Goal: Information Seeking & Learning: Learn about a topic

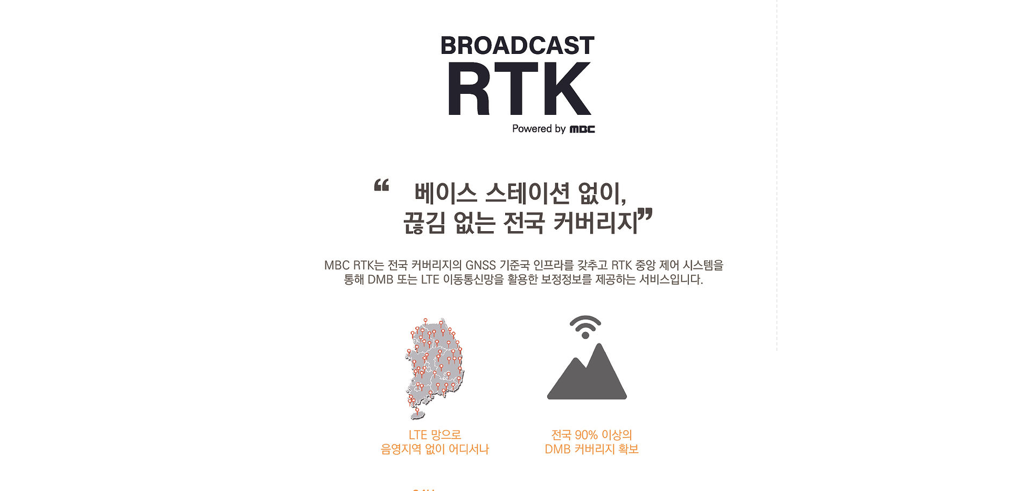
scroll to position [1346, 0]
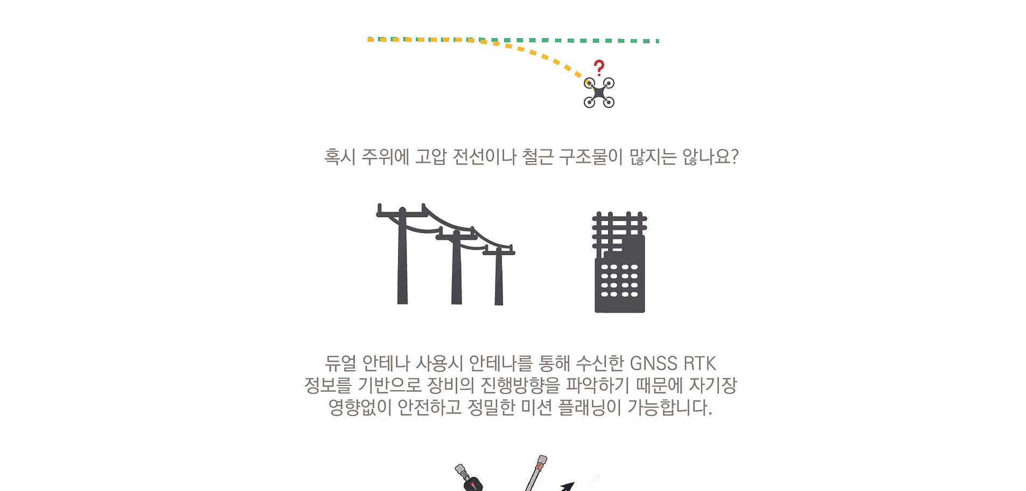
scroll to position [5786, 0]
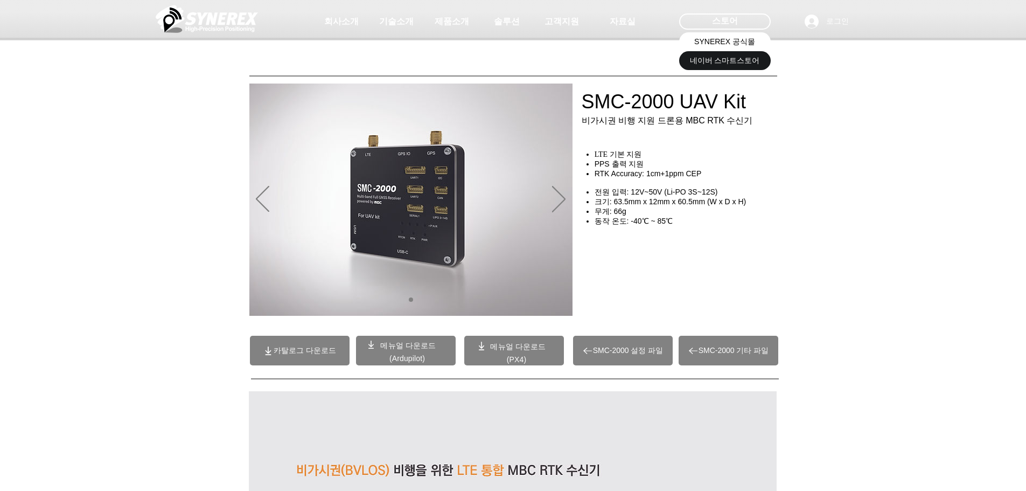
click at [741, 46] on span "SYNEREX 공식몰" at bounding box center [724, 42] width 61 height 11
click at [719, 58] on span "네이버 스마트스토어" at bounding box center [725, 60] width 70 height 11
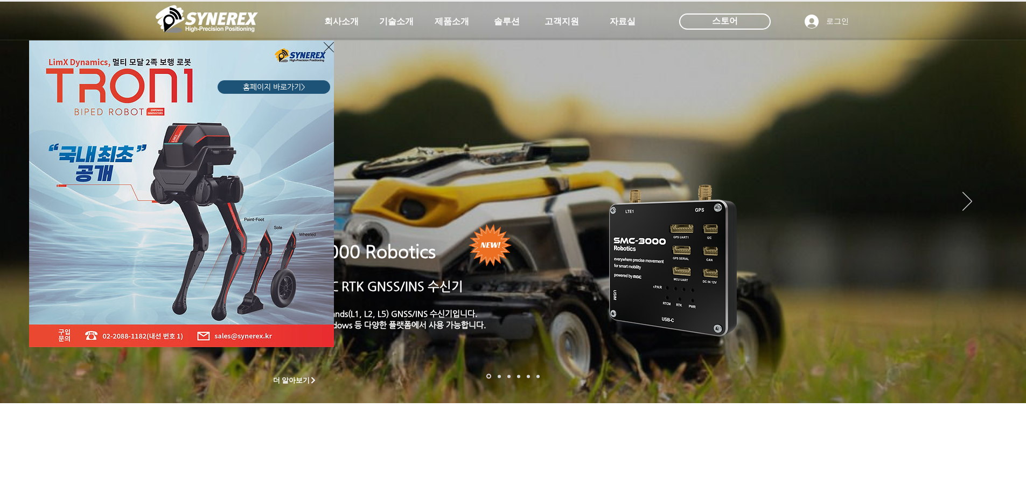
click at [328, 45] on icon "사이트로 돌아가기" at bounding box center [329, 46] width 10 height 13
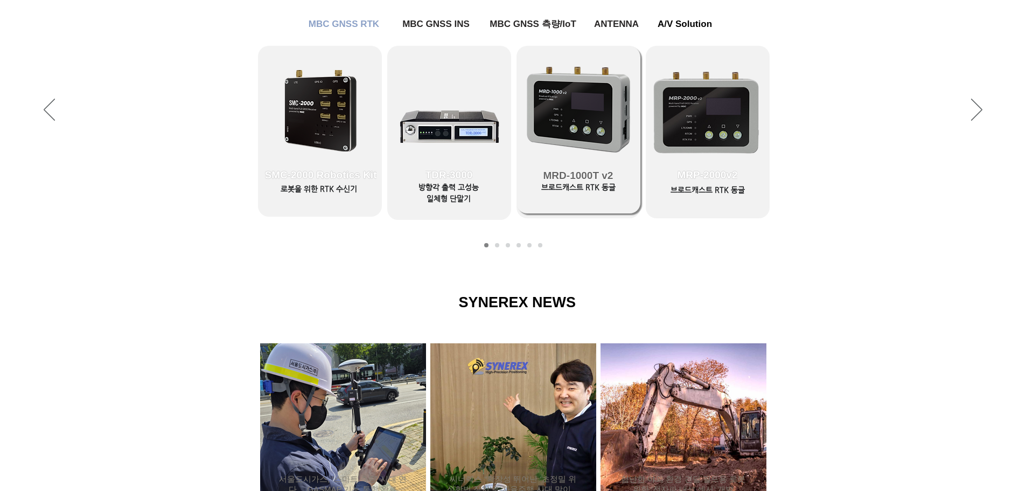
scroll to position [431, 0]
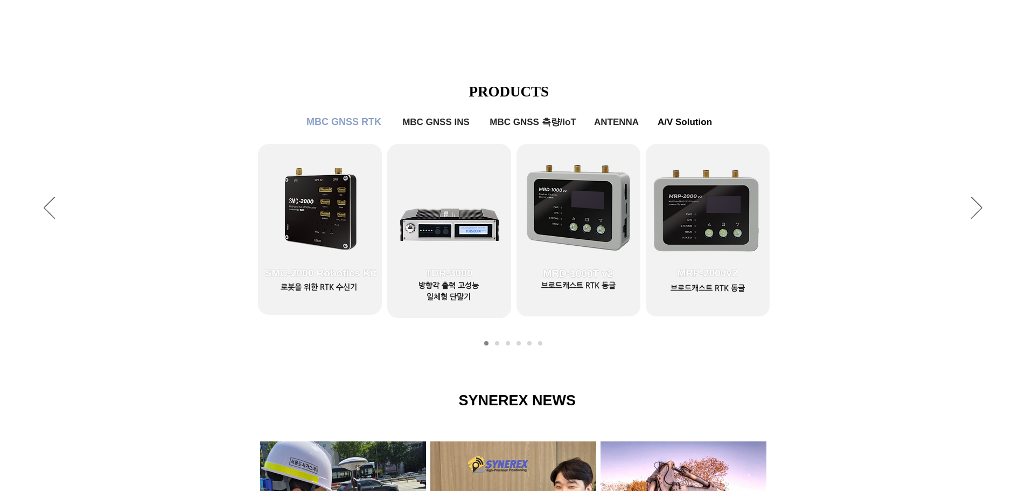
click at [351, 123] on span "MBC GNSS RTK" at bounding box center [343, 121] width 75 height 11
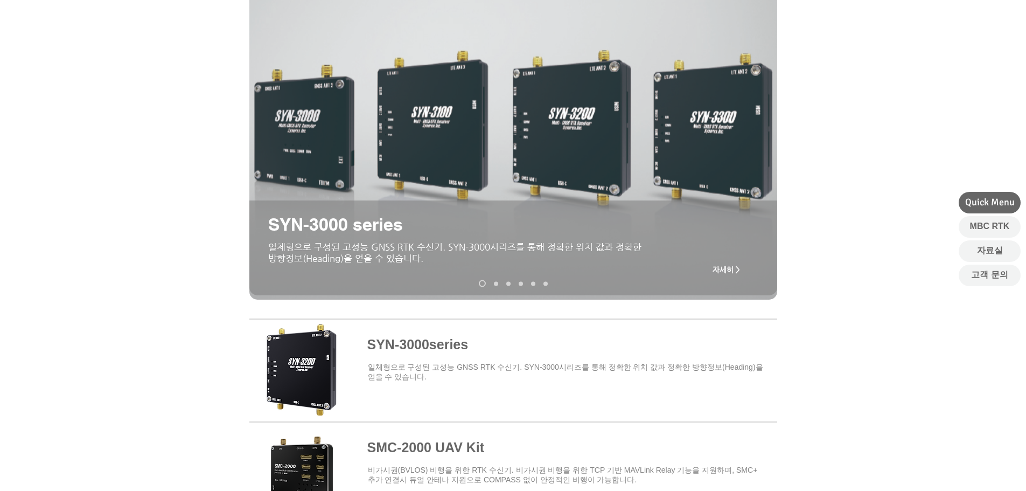
scroll to position [323, 0]
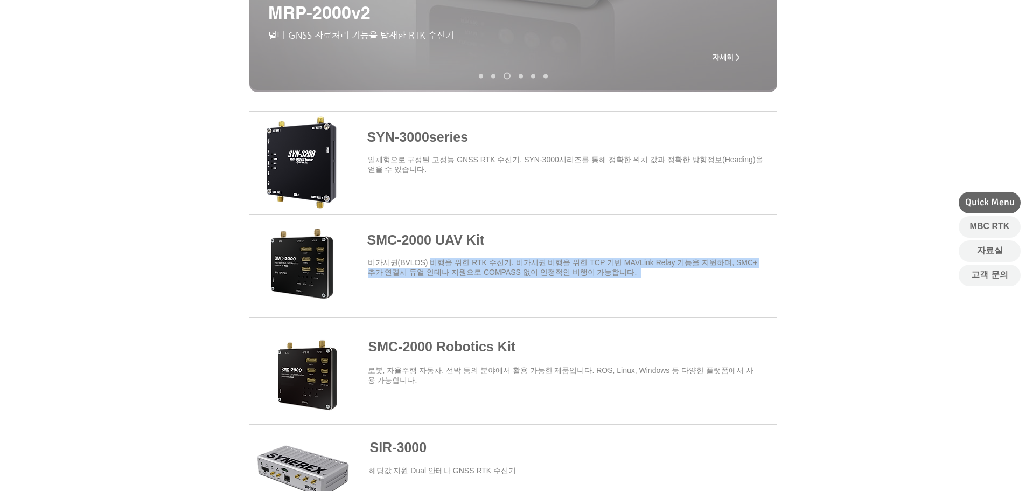
drag, startPoint x: 430, startPoint y: 262, endPoint x: 721, endPoint y: 276, distance: 290.6
click at [721, 276] on p "​비가시권(BVLOS) 비행을 위한 RTK 수신기. 비가시권 비행을 위한 TCP 기반 MAVLink Relay 기능을 지원하며, SMC+ 추가…" at bounding box center [564, 267] width 393 height 19
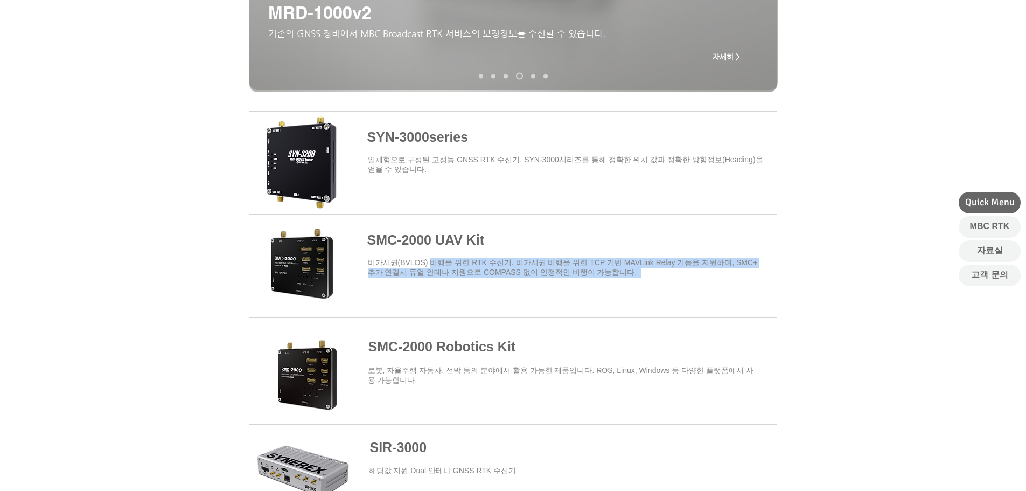
click at [721, 276] on p "​비가시권(BVLOS) 비행을 위한 RTK 수신기. 비가시권 비행을 위한 TCP 기반 MAVLink Relay 기능을 지원하며, SMC+ 추가…" at bounding box center [564, 267] width 393 height 19
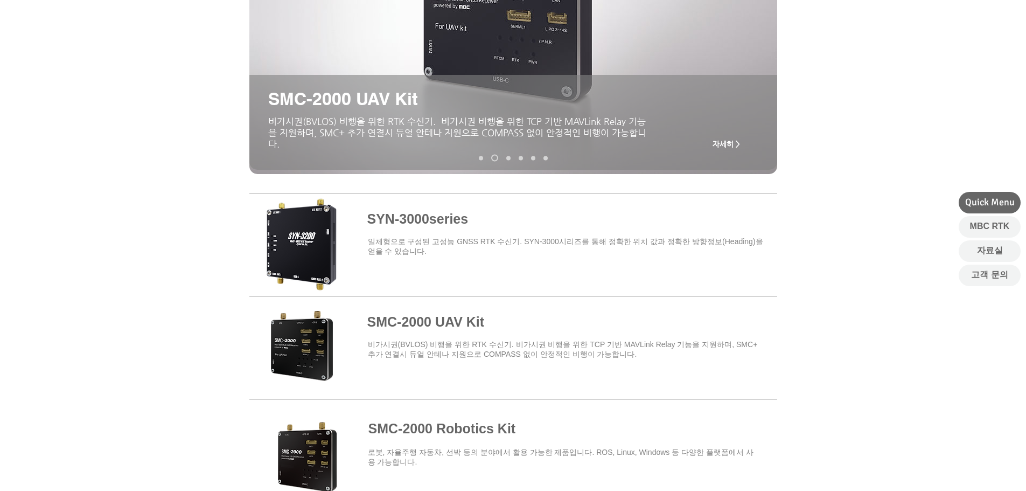
scroll to position [269, 0]
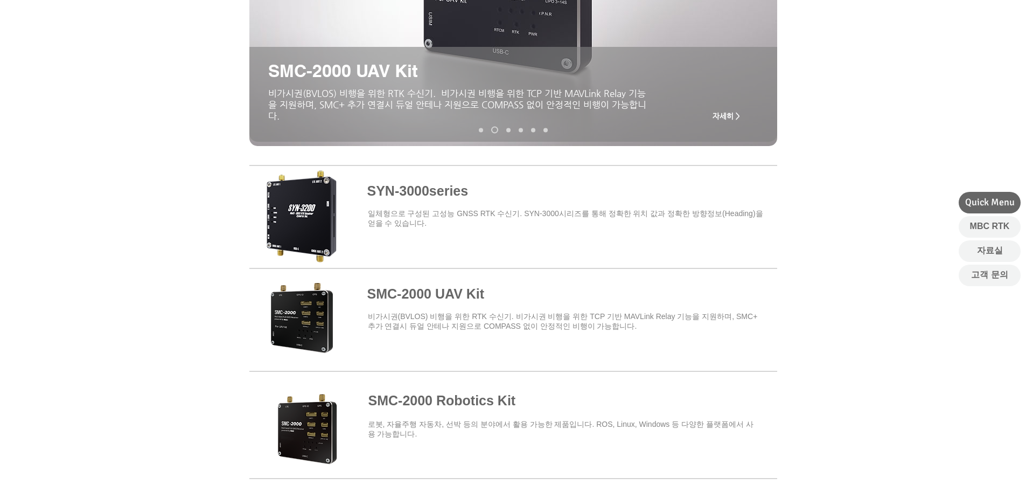
click at [416, 289] on span at bounding box center [513, 317] width 528 height 94
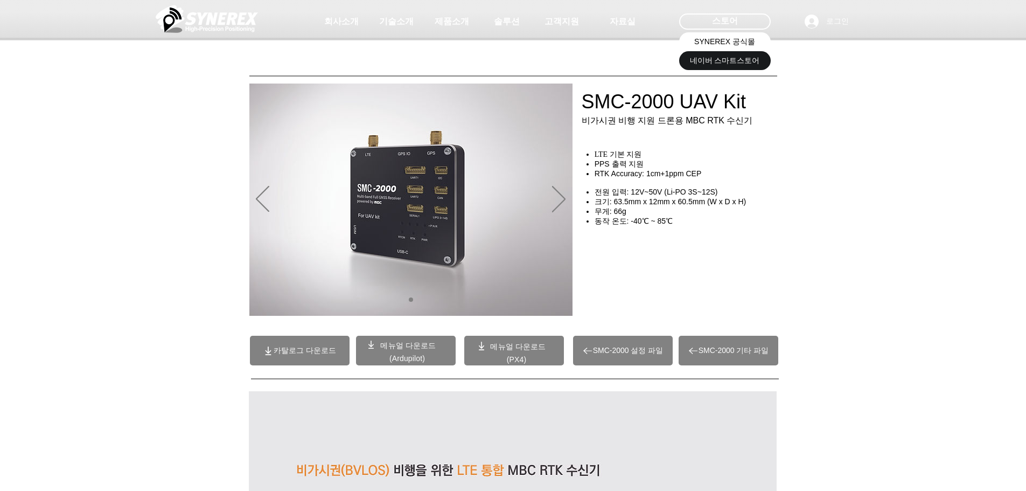
click at [727, 34] on link "SYNEREX 공식몰" at bounding box center [725, 41] width 92 height 19
